Goal: Communication & Community: Ask a question

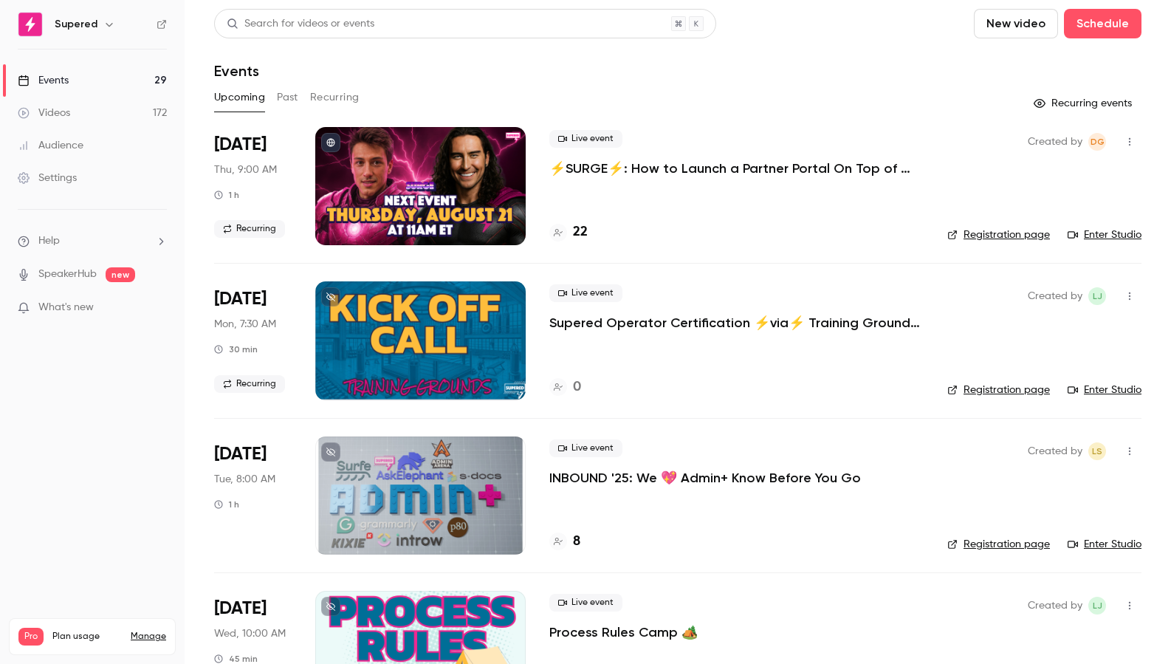
click at [1131, 150] on button "button" at bounding box center [1130, 142] width 24 height 24
click at [1060, 171] on li "Share" at bounding box center [1060, 179] width 159 height 38
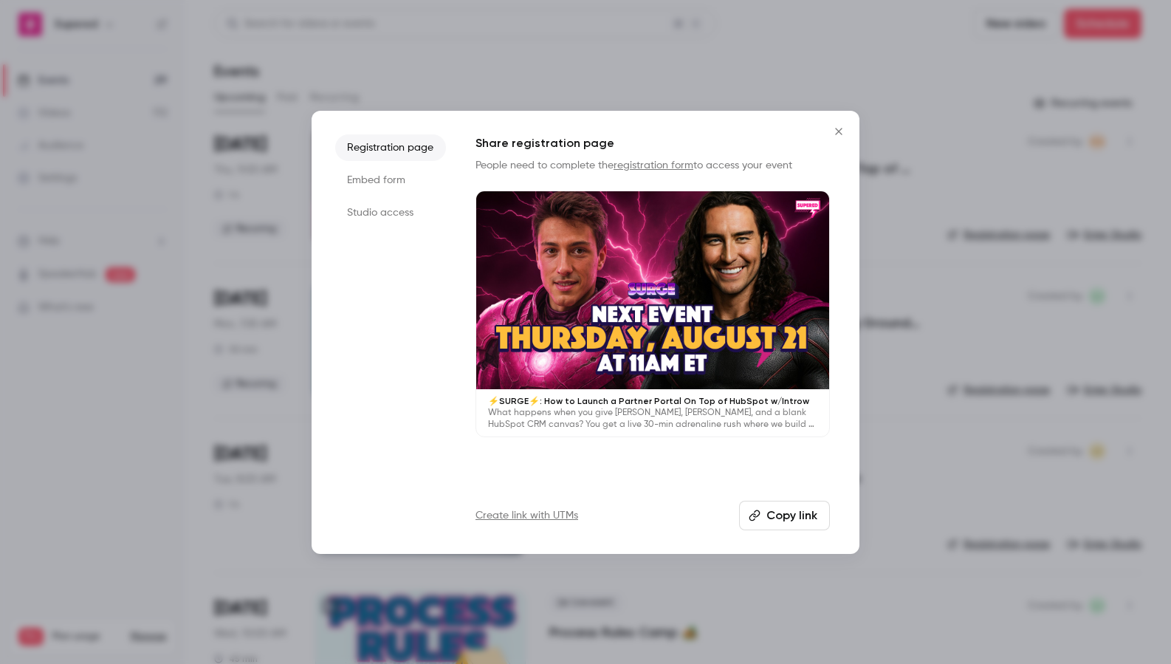
click at [375, 180] on li "Embed form" at bounding box center [390, 180] width 111 height 27
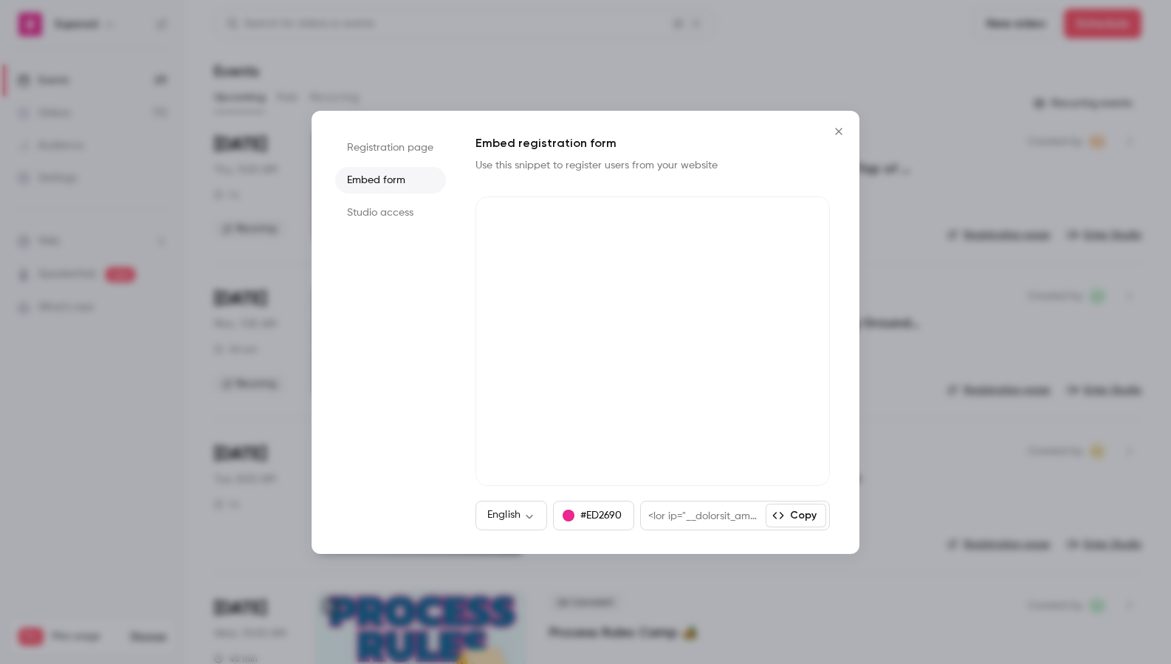
click at [375, 213] on li "Studio access" at bounding box center [390, 212] width 111 height 27
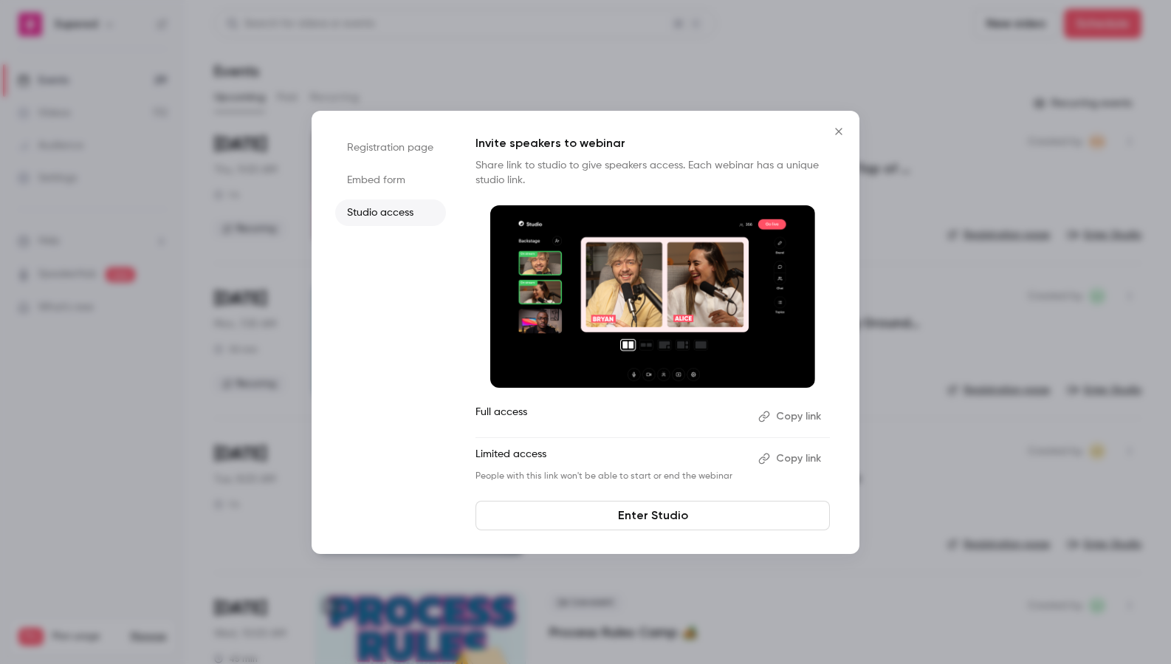
click at [790, 461] on button "Copy link" at bounding box center [791, 459] width 78 height 24
click at [845, 130] on icon "Close" at bounding box center [839, 132] width 18 height 12
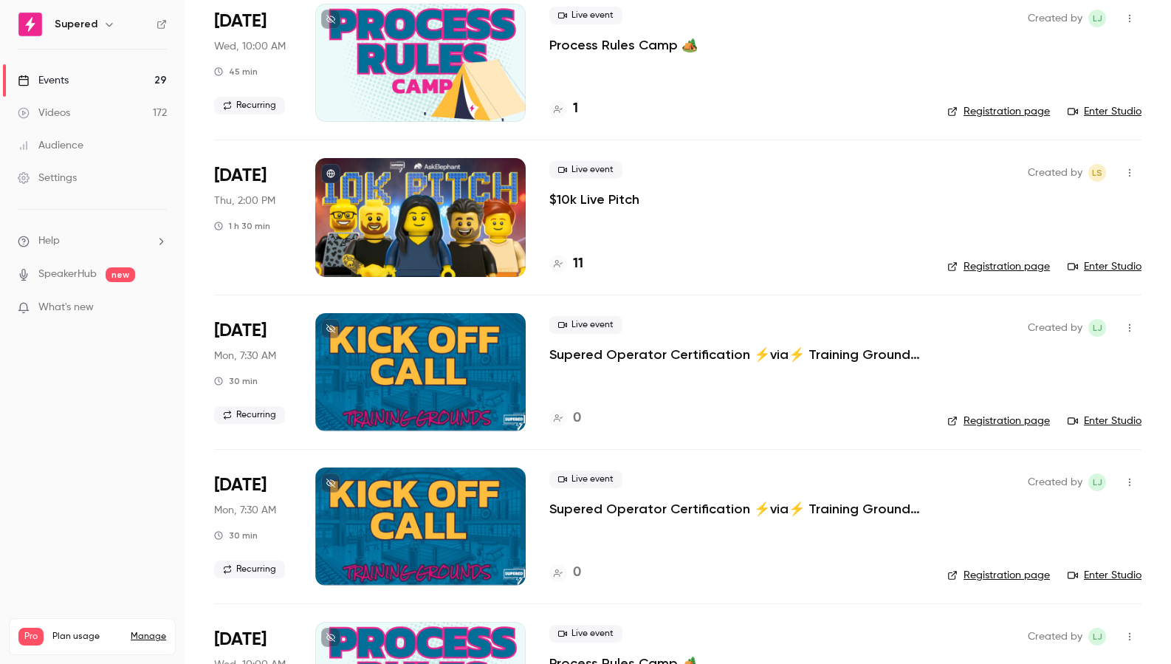
scroll to position [596, 0]
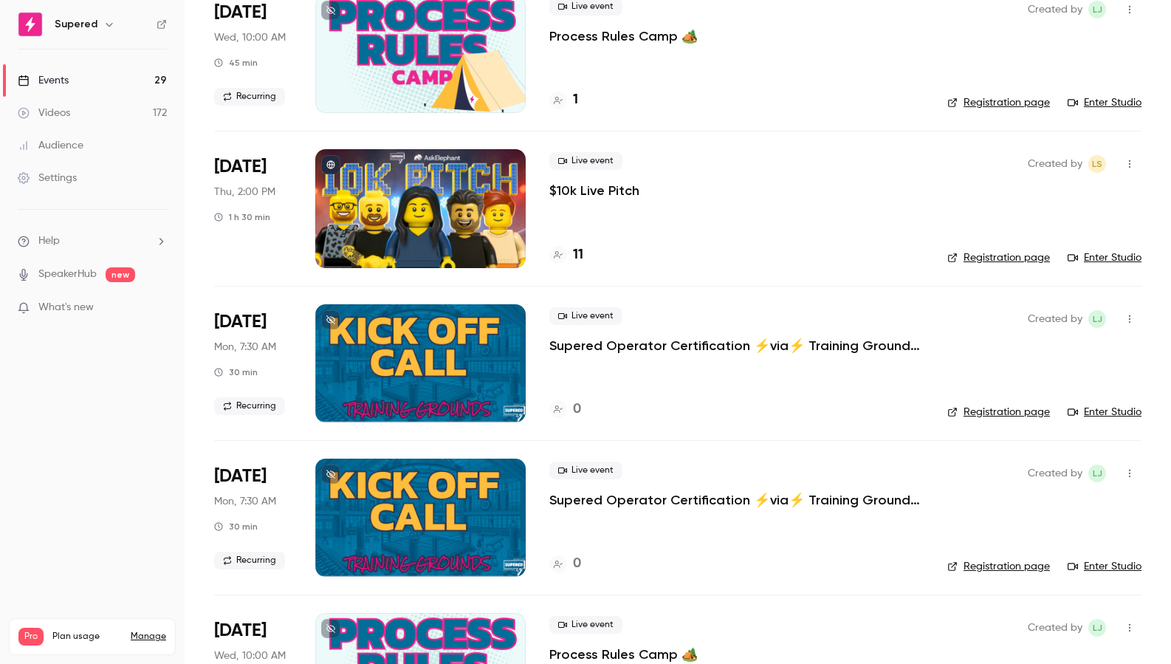
click at [56, 244] on span "Help" at bounding box center [48, 241] width 21 height 16
click at [211, 225] on link "Talk to [GEOGRAPHIC_DATA]" at bounding box center [272, 224] width 162 height 39
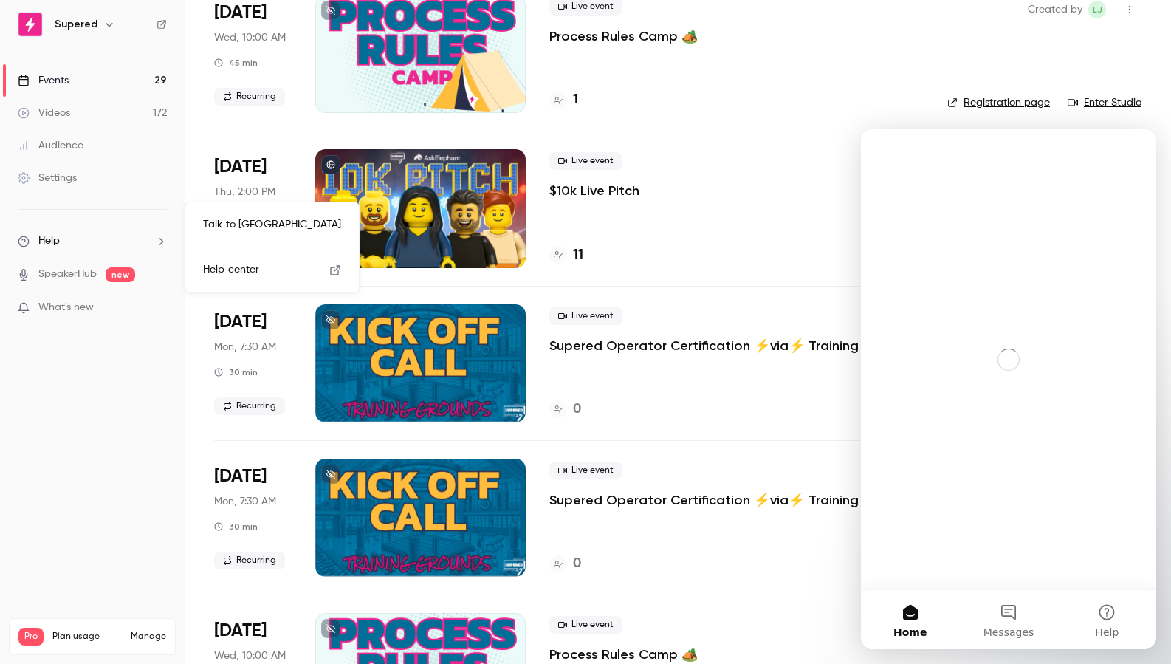
scroll to position [0, 0]
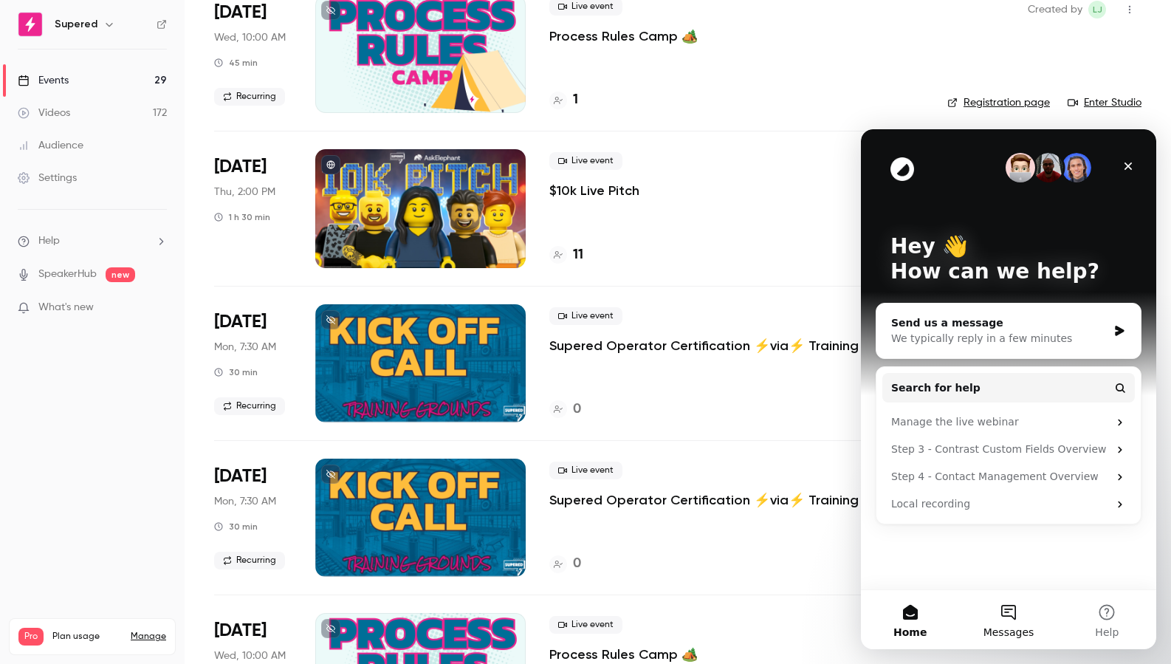
click at [1014, 622] on button "Messages" at bounding box center [1008, 619] width 98 height 59
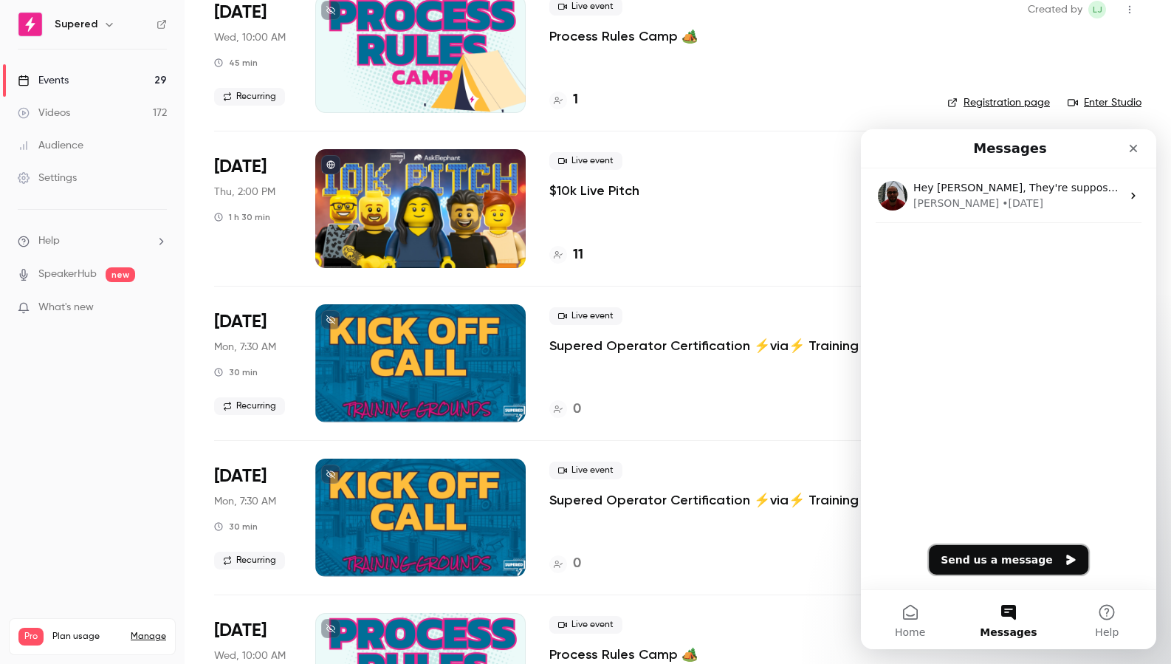
click at [1006, 563] on button "Send us a message" at bounding box center [1008, 560] width 159 height 30
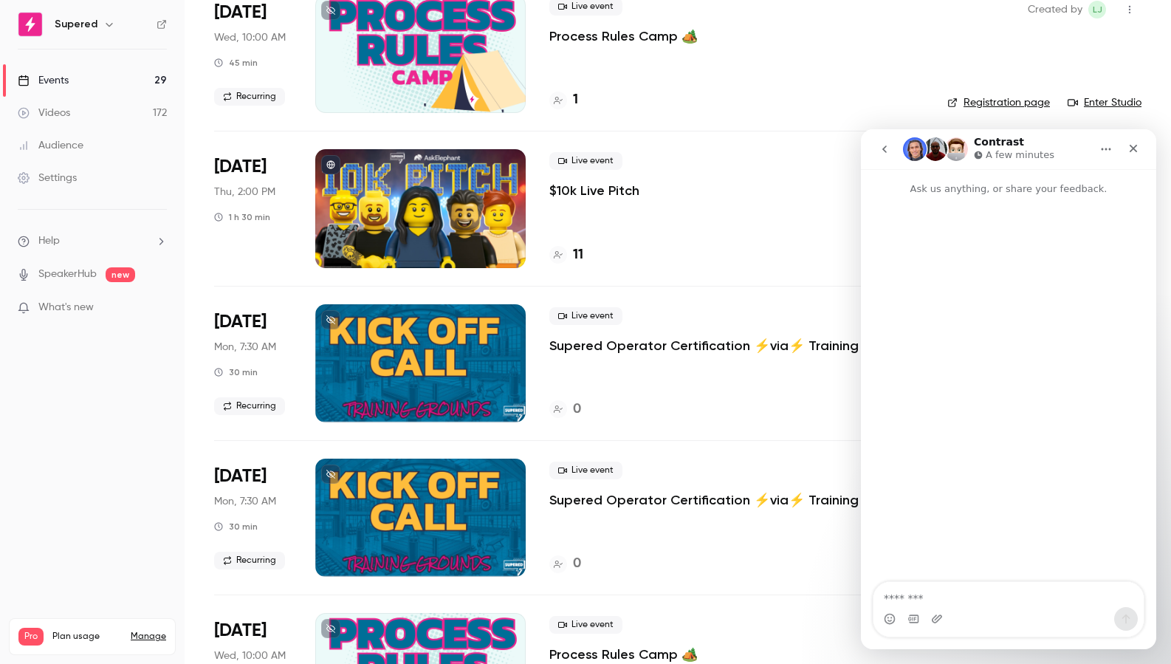
click at [913, 599] on textarea "Message…" at bounding box center [1008, 594] width 270 height 25
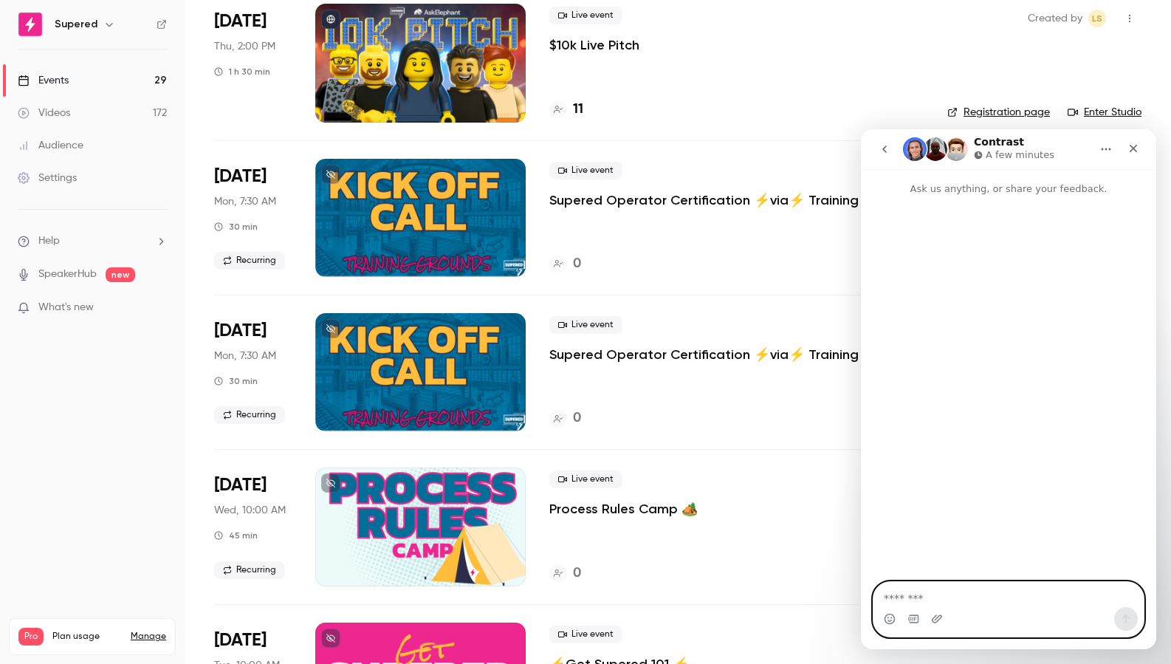
scroll to position [758, 0]
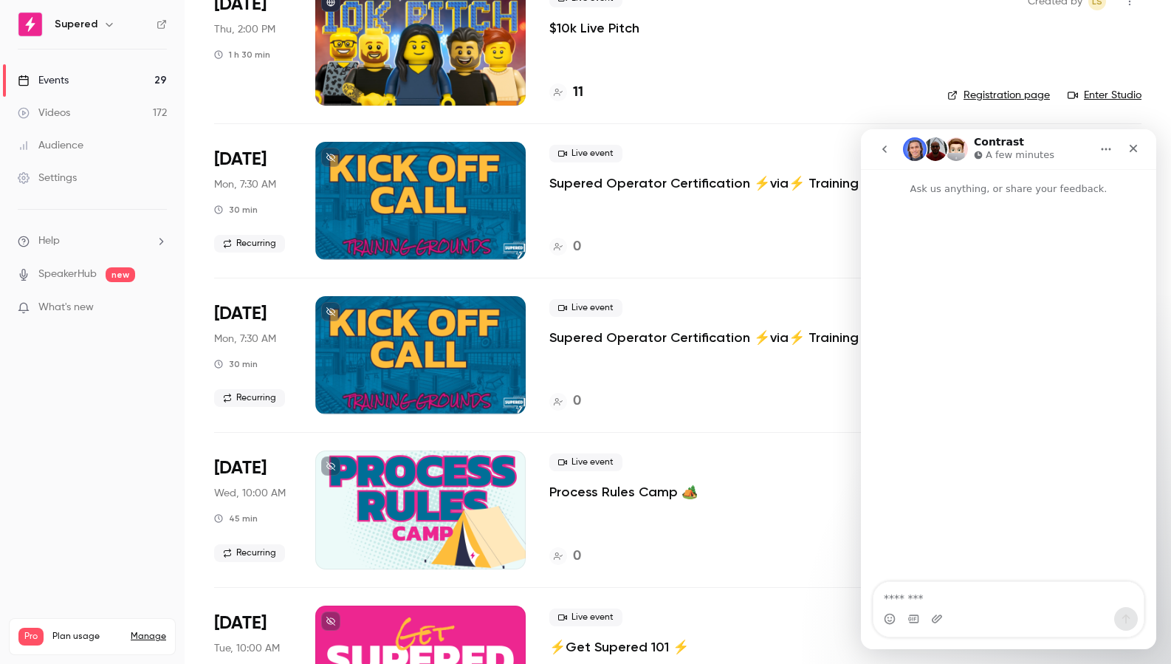
click at [990, 96] on link "Registration page" at bounding box center [998, 95] width 103 height 15
